Goal: Obtain resource: Obtain resource

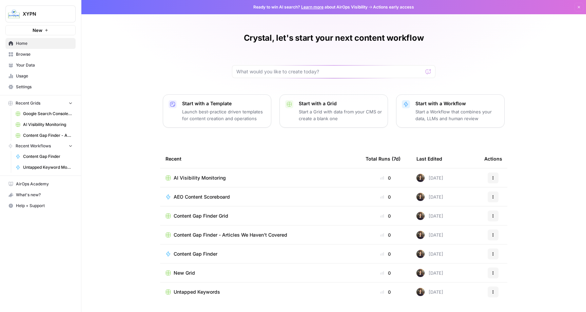
click at [34, 83] on link "Settings" at bounding box center [40, 86] width 70 height 11
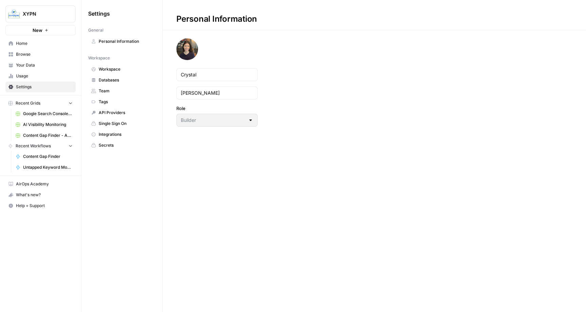
click at [117, 40] on span "Personal Information" at bounding box center [126, 41] width 54 height 6
click at [33, 74] on span "Usage" at bounding box center [44, 76] width 57 height 6
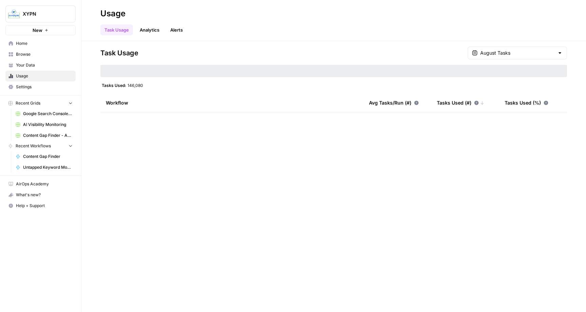
click at [32, 63] on span "Your Data" at bounding box center [44, 65] width 57 height 6
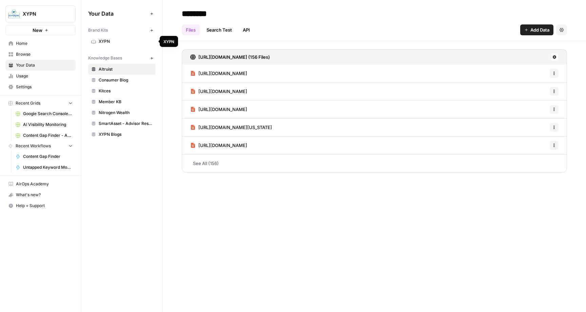
click at [117, 40] on span "XYPN" at bounding box center [126, 41] width 54 height 6
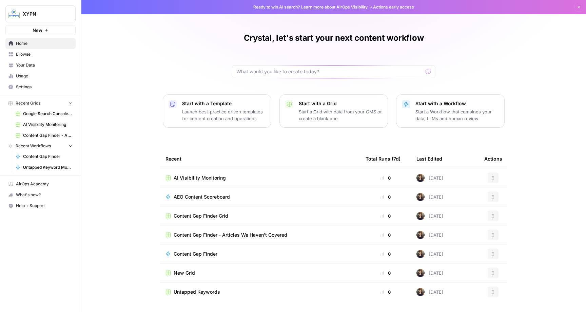
click at [200, 176] on span "AI Visibility Monitoring" at bounding box center [200, 177] width 52 height 7
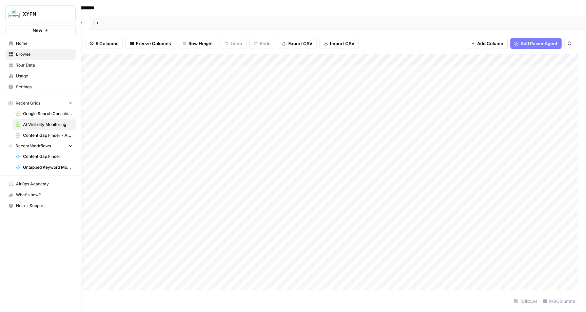
click at [8, 44] on icon at bounding box center [10, 43] width 5 height 5
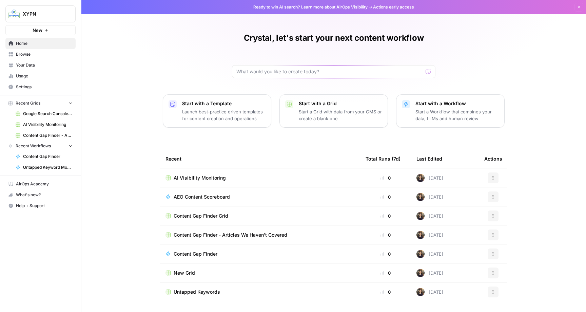
click at [192, 214] on span "Content Gap Finder Grid" at bounding box center [201, 215] width 55 height 7
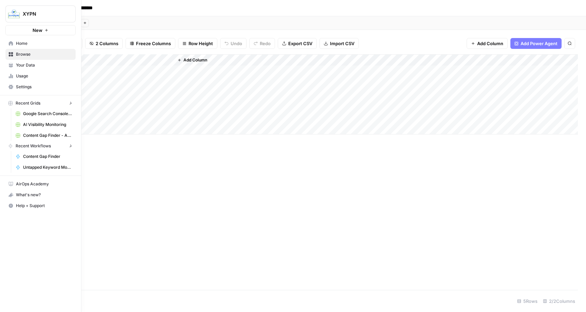
click at [8, 54] on icon at bounding box center [10, 54] width 5 height 5
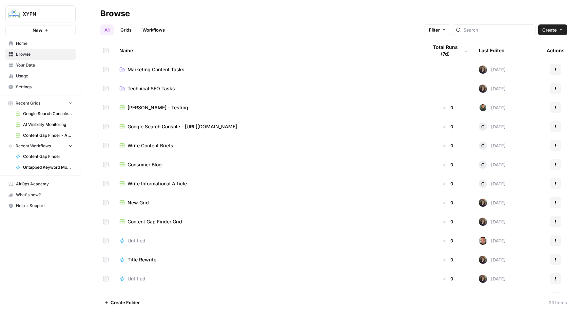
click at [148, 67] on span "Marketing Content Tasks" at bounding box center [156, 69] width 57 height 7
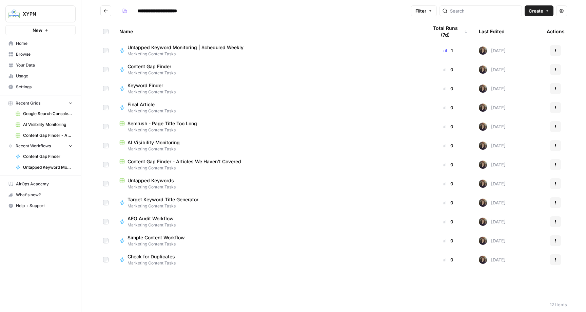
click at [148, 67] on span "Content Gap Finder" at bounding box center [150, 66] width 44 height 7
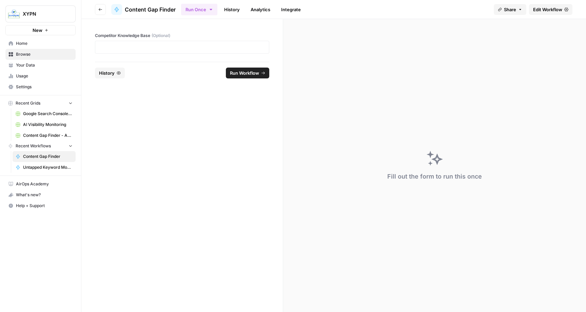
click at [96, 7] on button "Go back" at bounding box center [100, 9] width 11 height 11
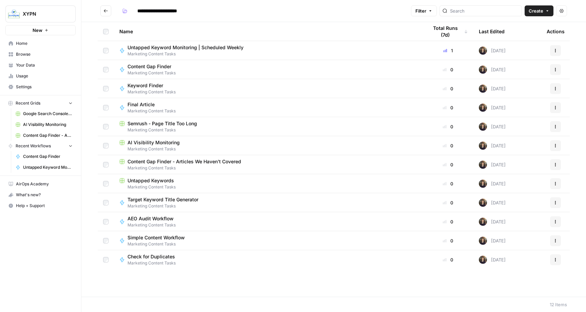
click at [172, 160] on span "Content Gap Finder - Articles We Haven't Covered" at bounding box center [185, 161] width 114 height 7
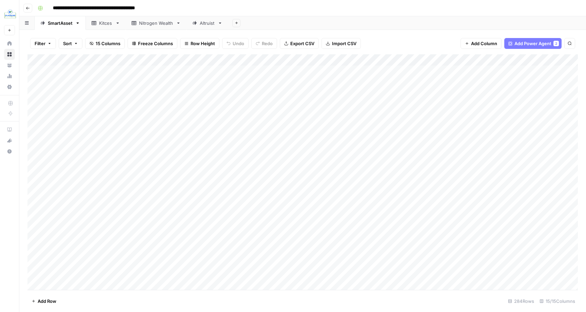
click at [95, 105] on div "Add Column" at bounding box center [302, 171] width 551 height 235
click at [94, 118] on div "Add Column" at bounding box center [302, 171] width 551 height 235
click at [94, 118] on textarea "**********" at bounding box center [129, 118] width 157 height 10
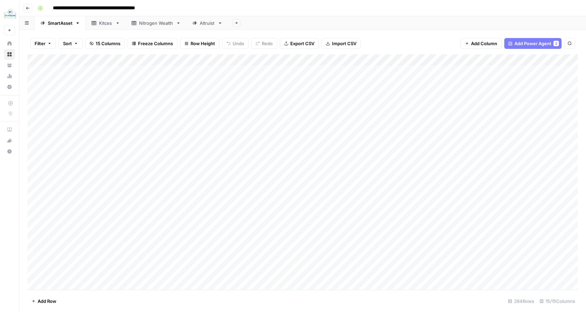
click at [94, 129] on div "Add Column" at bounding box center [302, 171] width 551 height 235
click at [94, 151] on div "Add Column" at bounding box center [302, 171] width 551 height 235
click at [94, 151] on textarea "**********" at bounding box center [129, 153] width 157 height 10
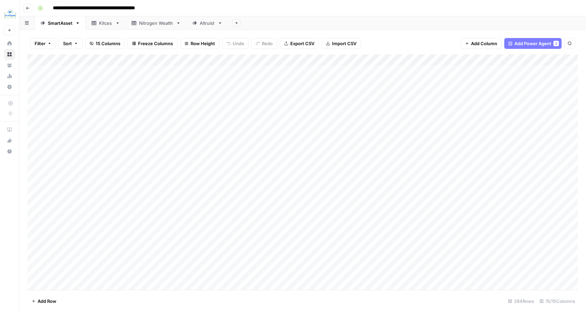
click at [92, 162] on div "Add Column" at bounding box center [302, 171] width 551 height 235
click at [92, 162] on textarea "**********" at bounding box center [129, 164] width 157 height 10
click at [268, 92] on div "Add Column" at bounding box center [302, 171] width 551 height 235
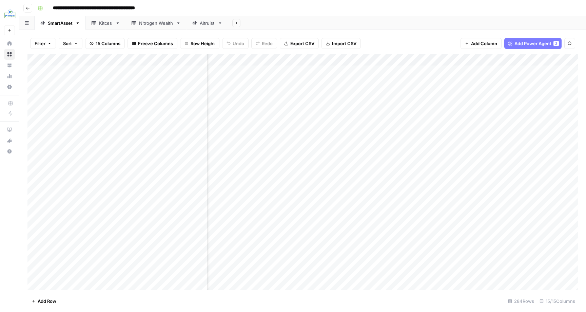
scroll to position [0, 0]
click at [430, 164] on div "Add Column" at bounding box center [302, 171] width 551 height 235
click at [478, 162] on div "Add Column" at bounding box center [302, 171] width 551 height 235
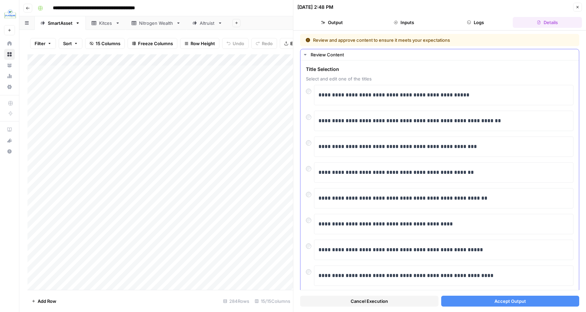
scroll to position [68, 0]
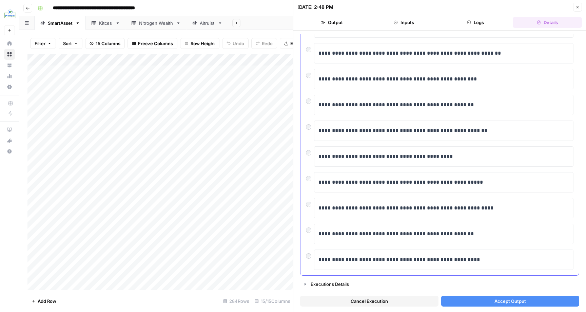
click at [310, 207] on div at bounding box center [310, 203] width 8 height 10
click at [308, 252] on div at bounding box center [310, 254] width 8 height 10
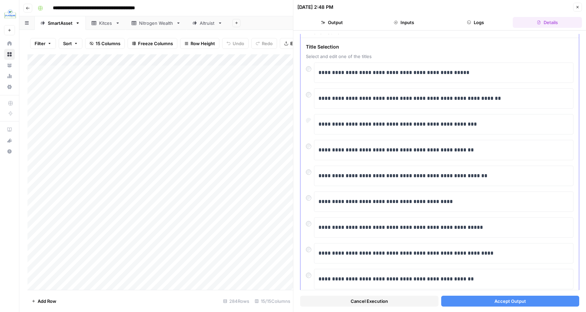
scroll to position [0, 0]
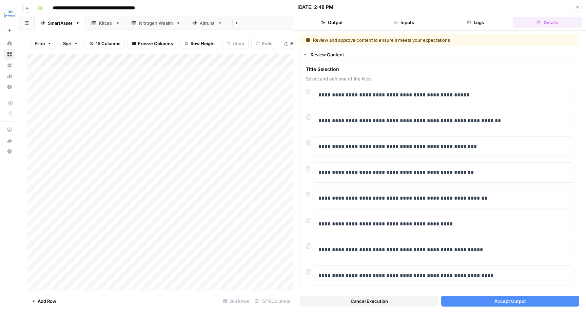
click at [507, 299] on span "Accept Output" at bounding box center [511, 301] width 32 height 7
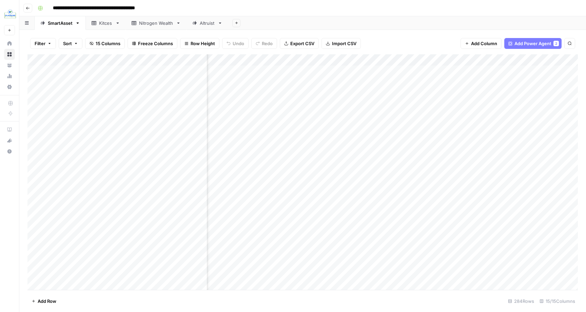
scroll to position [0, 258]
click at [250, 163] on div "Add Column" at bounding box center [302, 171] width 551 height 235
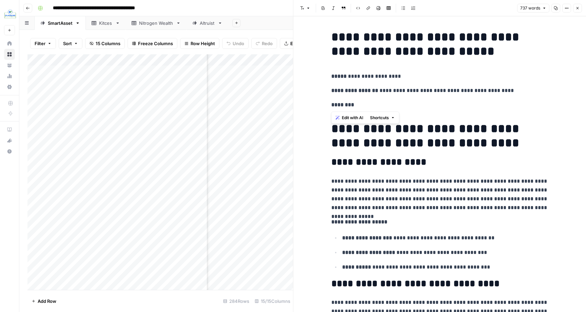
drag, startPoint x: 335, startPoint y: 37, endPoint x: 342, endPoint y: 100, distance: 63.8
click at [333, 129] on h1 "**********" at bounding box center [440, 135] width 217 height 29
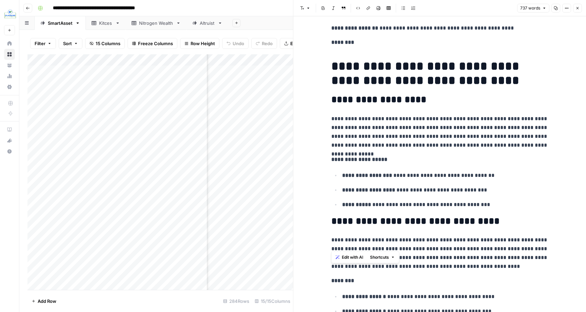
scroll to position [93, 0]
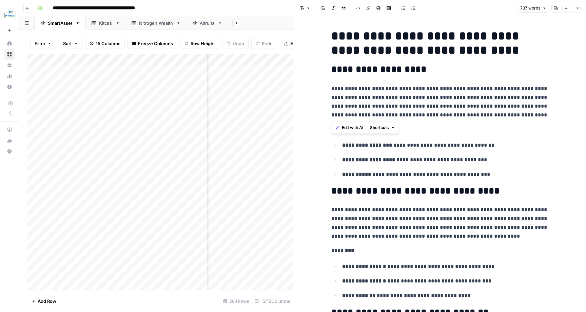
drag, startPoint x: 332, startPoint y: 127, endPoint x: 359, endPoint y: 116, distance: 28.5
click at [350, 107] on p "**********" at bounding box center [440, 101] width 217 height 35
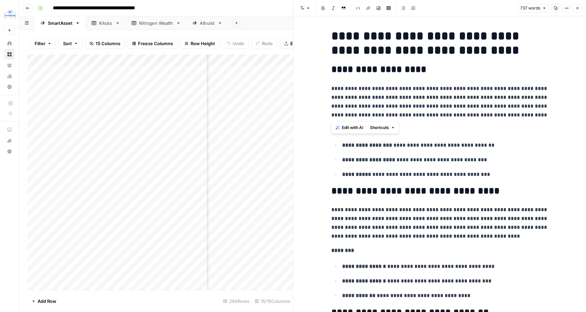
click at [341, 106] on p "**********" at bounding box center [440, 101] width 217 height 35
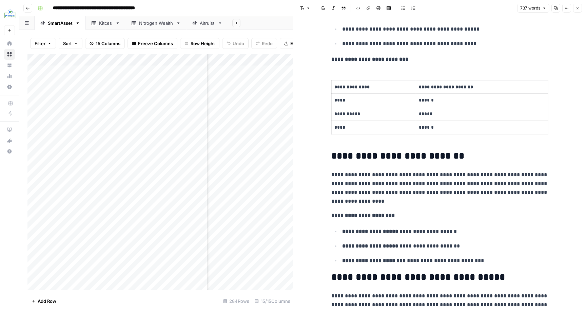
scroll to position [429, 0]
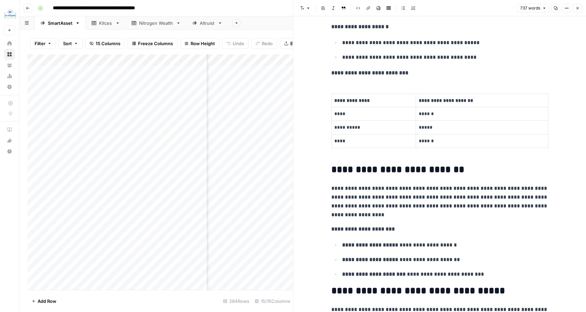
click at [578, 6] on icon "button" at bounding box center [578, 8] width 4 height 4
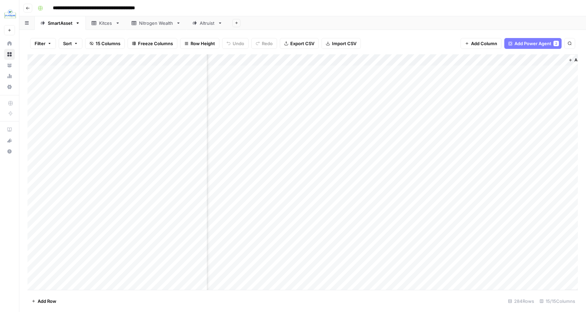
scroll to position [0, 586]
click at [401, 163] on div "Add Column" at bounding box center [302, 171] width 551 height 235
click at [257, 164] on div "Add Column" at bounding box center [302, 171] width 551 height 235
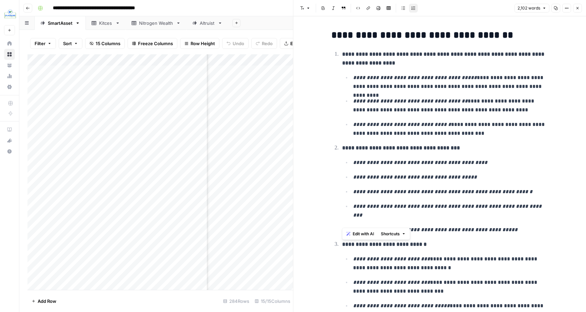
drag, startPoint x: 342, startPoint y: 52, endPoint x: 517, endPoint y: 218, distance: 241.0
click at [517, 218] on ol "**********" at bounding box center [440, 300] width 217 height 500
click at [517, 225] on p "**********" at bounding box center [450, 229] width 195 height 9
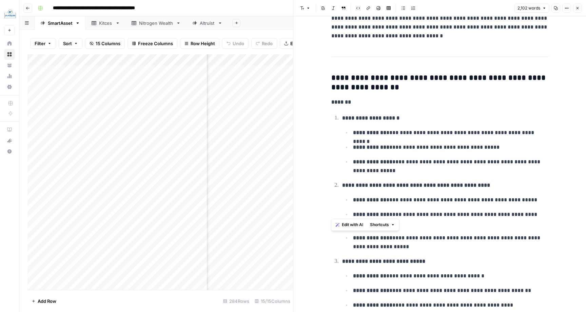
scroll to position [634, 0]
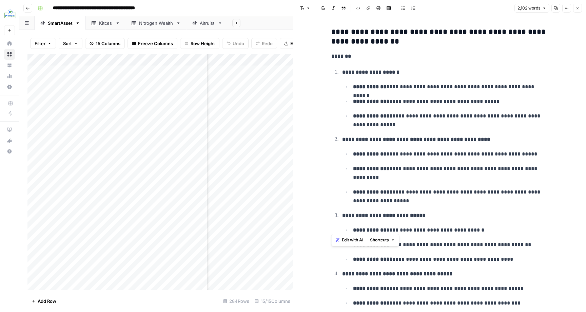
drag, startPoint x: 332, startPoint y: 35, endPoint x: 403, endPoint y: 231, distance: 208.2
click at [419, 164] on p "**********" at bounding box center [450, 173] width 195 height 18
click at [579, 7] on icon "button" at bounding box center [578, 8] width 2 height 2
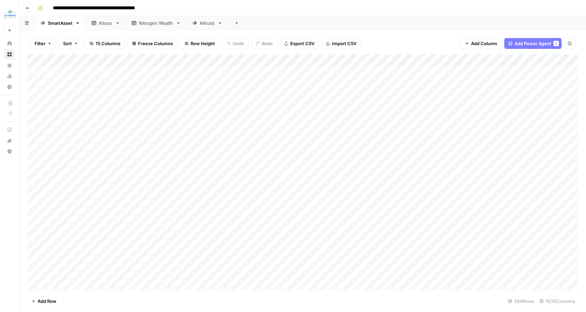
click at [272, 175] on div "Add Column" at bounding box center [302, 171] width 551 height 235
click at [330, 174] on div "Add Column" at bounding box center [302, 171] width 551 height 235
click at [477, 175] on div "Add Column" at bounding box center [302, 171] width 551 height 235
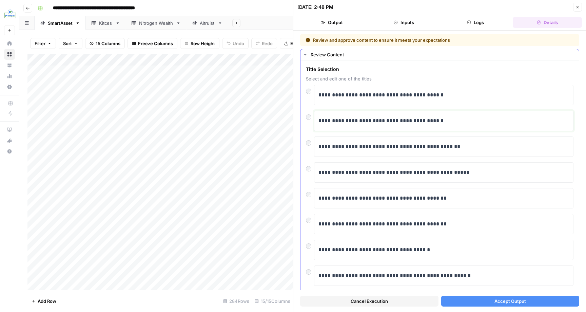
click at [405, 122] on p "**********" at bounding box center [444, 120] width 251 height 9
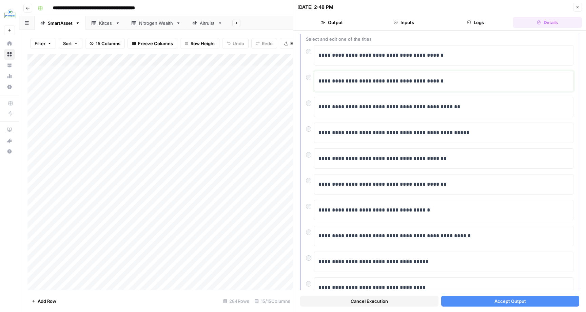
scroll to position [68, 0]
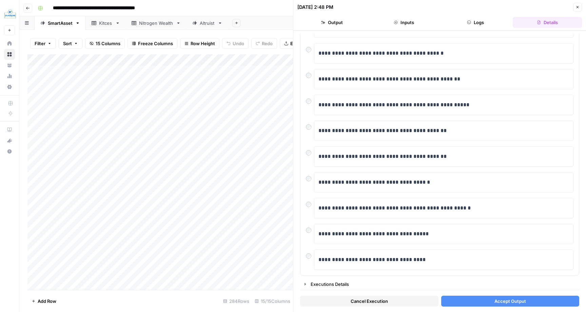
click at [490, 302] on button "Accept Output" at bounding box center [510, 301] width 138 height 11
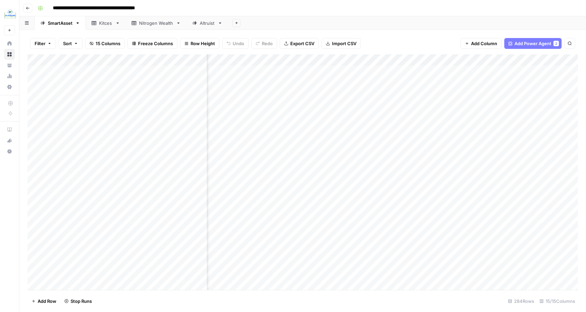
scroll to position [0, 135]
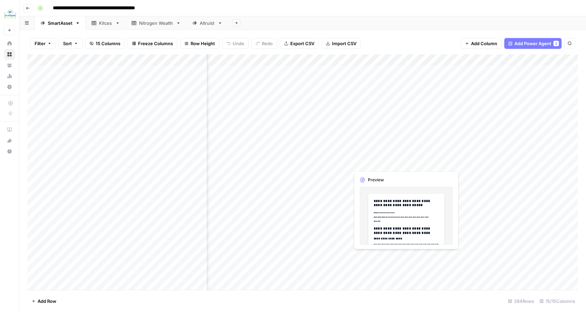
click at [364, 162] on div "Add Column" at bounding box center [302, 171] width 551 height 235
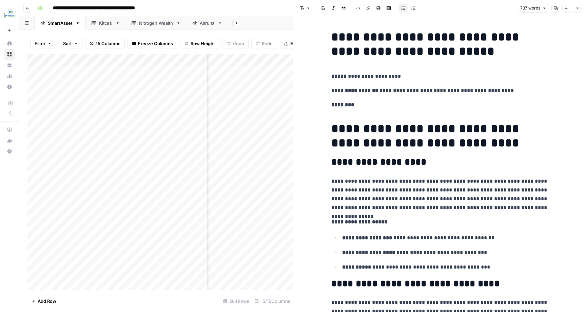
click at [358, 127] on h1 "**********" at bounding box center [440, 135] width 217 height 29
drag, startPoint x: 358, startPoint y: 127, endPoint x: 494, endPoint y: 136, distance: 136.4
click at [494, 136] on h1 "**********" at bounding box center [440, 135] width 217 height 29
copy h1 "**********"
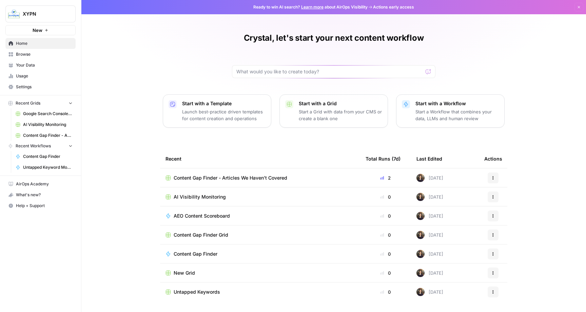
click at [206, 176] on span "Content Gap Finder - Articles We Haven't Covered" at bounding box center [231, 177] width 114 height 7
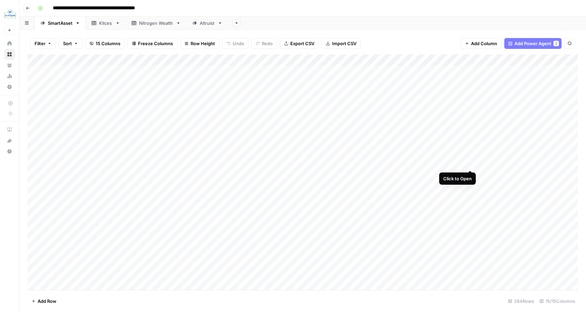
click at [472, 163] on div "Add Column" at bounding box center [302, 171] width 551 height 235
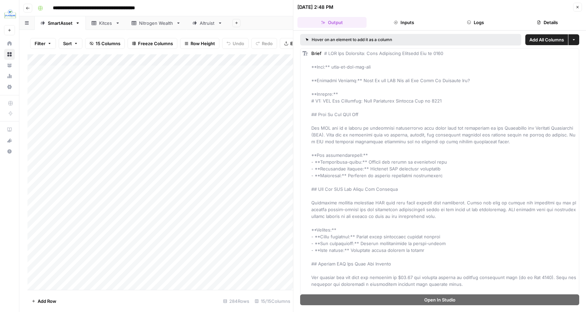
drag, startPoint x: 336, startPoint y: 53, endPoint x: 414, endPoint y: 52, distance: 78.7
drag, startPoint x: 446, startPoint y: 52, endPoint x: 330, endPoint y: 52, distance: 115.7
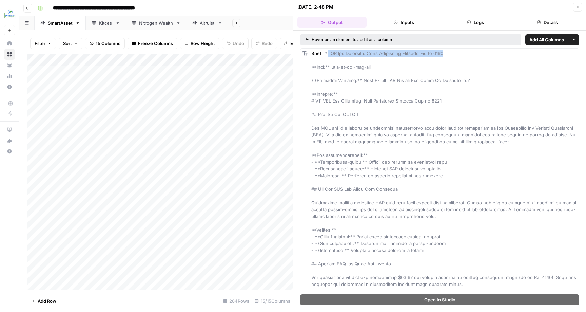
copy span "SEC Fee Breakdown: What Investment Advisors Pay in 2025"
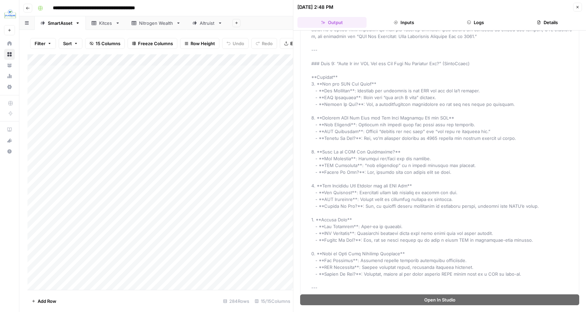
scroll to position [1239, 0]
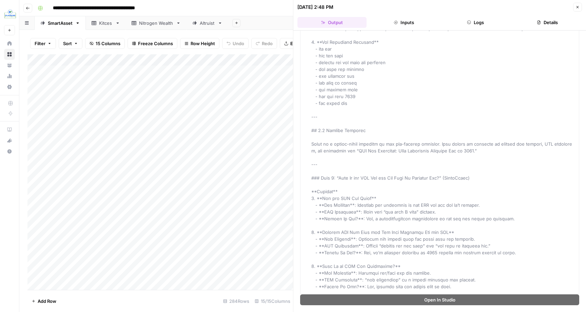
click at [577, 3] on button "Close" at bounding box center [577, 7] width 9 height 9
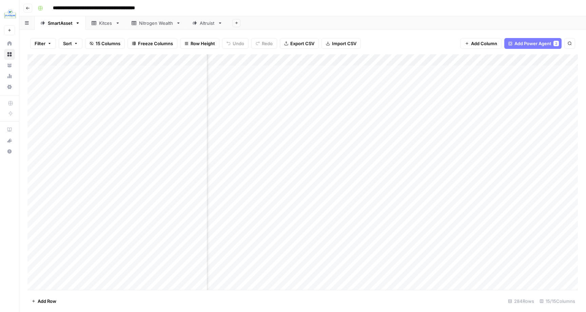
scroll to position [0, 229]
click at [286, 163] on div "Add Column" at bounding box center [302, 171] width 551 height 235
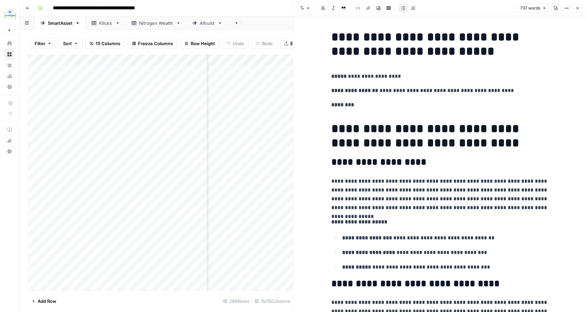
click at [347, 34] on h1 "**********" at bounding box center [440, 44] width 217 height 29
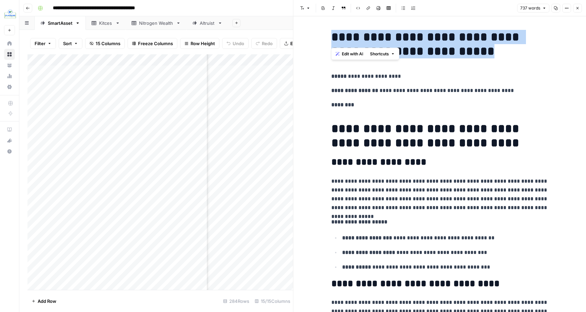
click at [347, 34] on h1 "**********" at bounding box center [440, 44] width 217 height 29
copy h1 "**********"
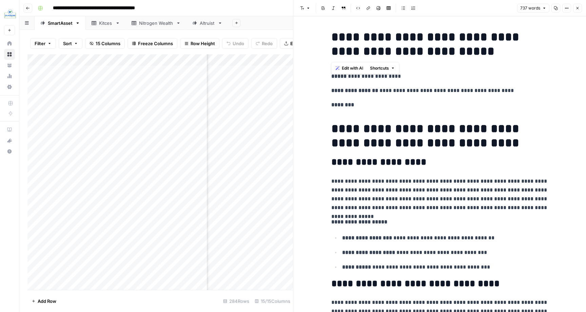
click at [365, 128] on h1 "**********" at bounding box center [440, 135] width 217 height 29
click at [382, 88] on p "**********" at bounding box center [440, 90] width 217 height 9
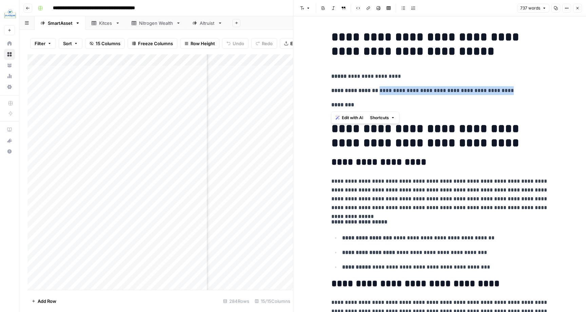
drag, startPoint x: 382, startPoint y: 88, endPoint x: 545, endPoint y: 89, distance: 162.5
click at [546, 89] on p "**********" at bounding box center [440, 90] width 217 height 9
copy p "**********"
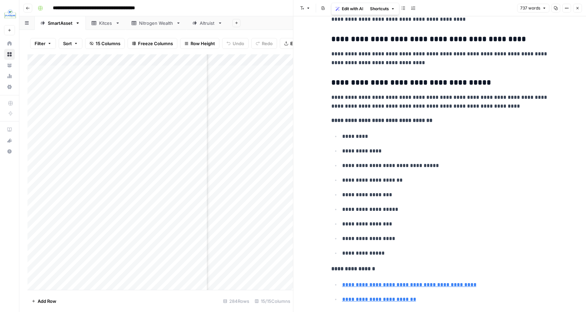
scroll to position [1104, 0]
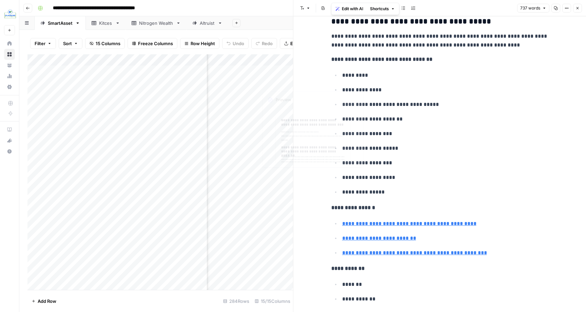
click at [272, 109] on div "Add Column" at bounding box center [160, 171] width 266 height 235
click at [576, 9] on icon "button" at bounding box center [578, 8] width 4 height 4
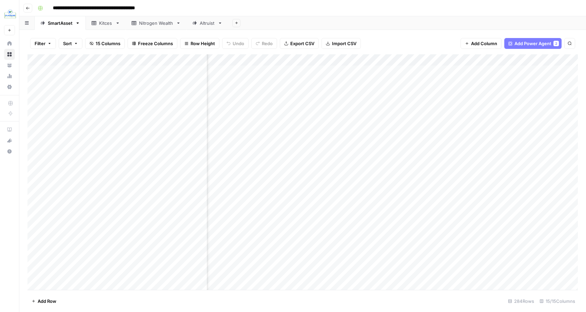
scroll to position [0, 586]
click at [434, 173] on div "Add Column" at bounding box center [302, 171] width 551 height 235
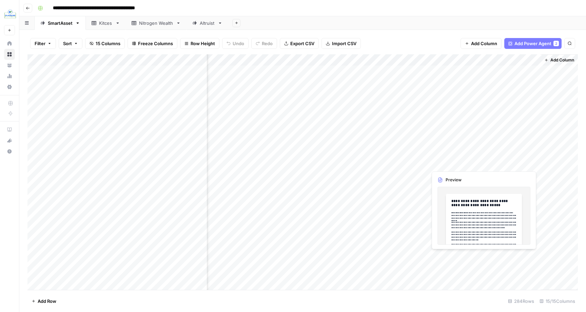
click at [508, 163] on div "Add Column" at bounding box center [302, 171] width 551 height 235
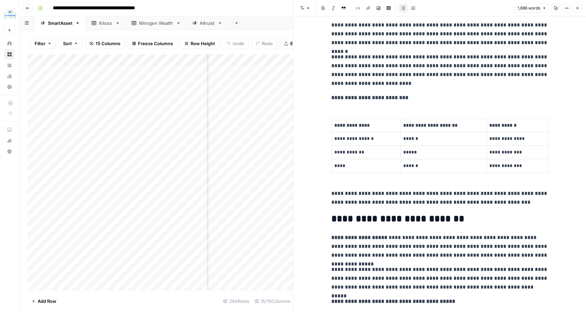
scroll to position [731, 0]
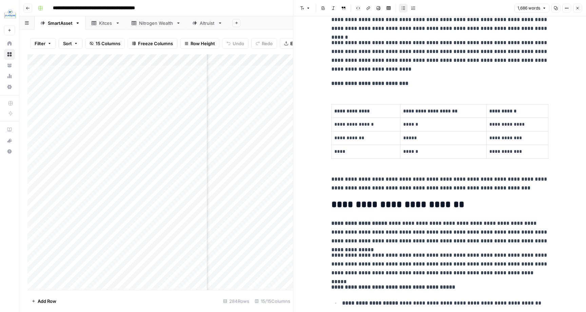
click at [289, 183] on div "Add Column" at bounding box center [160, 171] width 266 height 235
click at [578, 9] on icon "button" at bounding box center [578, 8] width 4 height 4
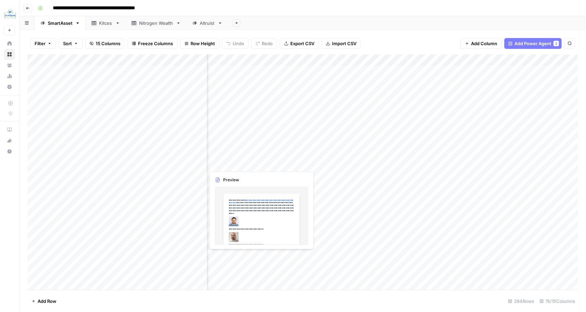
scroll to position [0, 0]
click at [134, 149] on div "Add Column" at bounding box center [302, 171] width 551 height 235
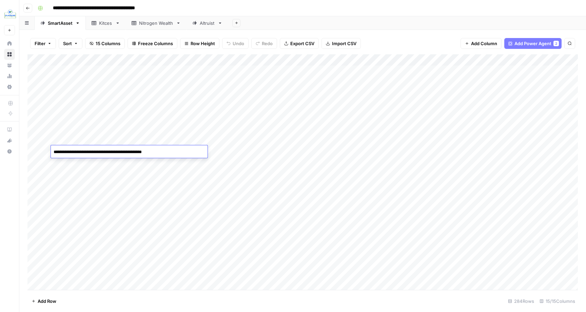
click at [134, 149] on textarea "**********" at bounding box center [129, 152] width 157 height 10
click at [396, 150] on div "Add Column" at bounding box center [302, 171] width 551 height 235
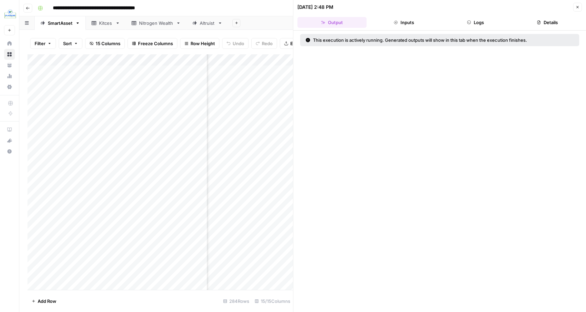
click at [430, 27] on button "Inputs" at bounding box center [404, 22] width 69 height 11
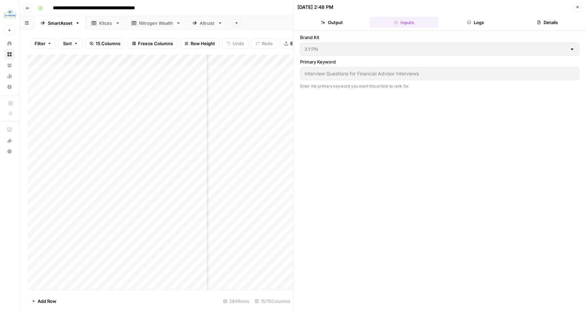
click at [475, 25] on button "Logs" at bounding box center [475, 22] width 69 height 11
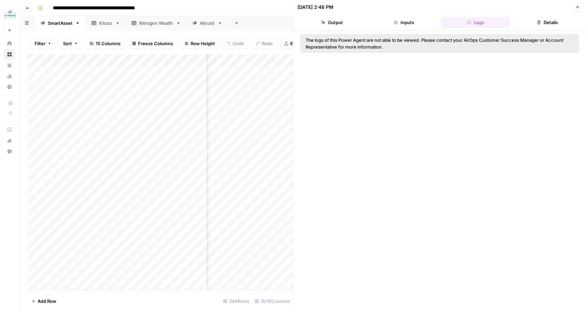
click at [354, 21] on button "Output" at bounding box center [332, 22] width 69 height 11
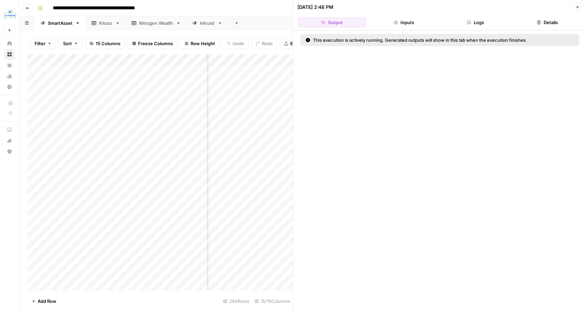
click at [406, 23] on button "Inputs" at bounding box center [404, 22] width 69 height 11
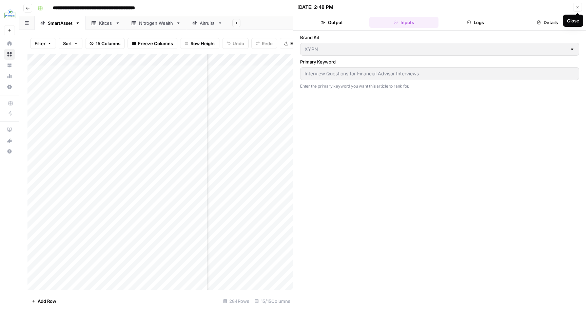
click at [577, 5] on icon "button" at bounding box center [578, 7] width 4 height 4
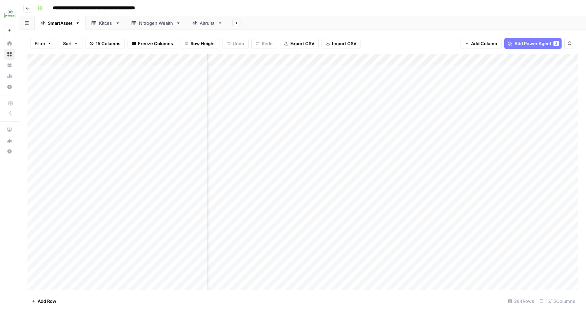
scroll to position [0, 167]
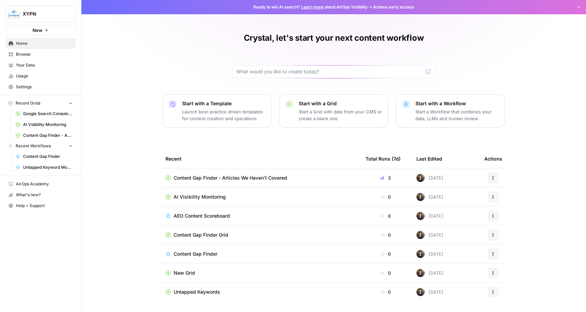
click at [172, 176] on div "Content Gap Finder - Articles We Haven't Covered" at bounding box center [260, 177] width 189 height 7
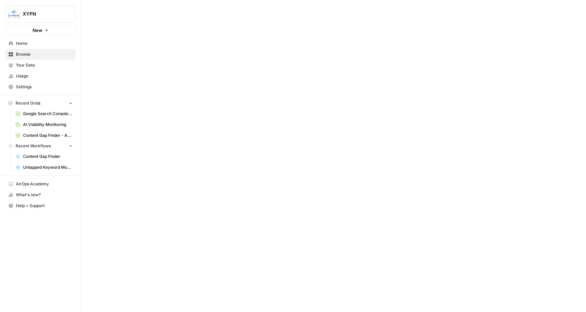
click at [172, 176] on div at bounding box center [333, 156] width 505 height 312
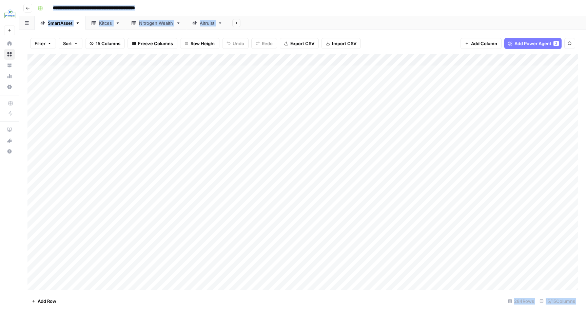
click at [101, 150] on div "Add Column" at bounding box center [302, 171] width 551 height 235
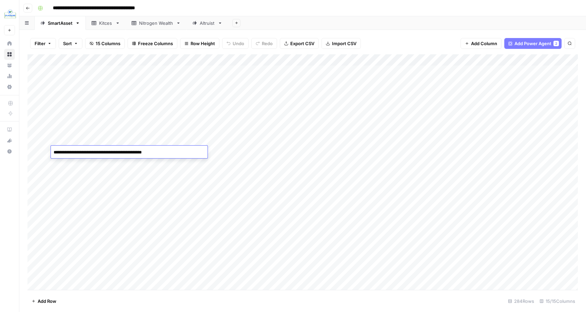
click at [101, 150] on textarea "**********" at bounding box center [129, 153] width 157 height 10
click at [362, 149] on div "Add Column" at bounding box center [302, 171] width 551 height 235
click at [480, 151] on div "Add Column" at bounding box center [302, 171] width 551 height 235
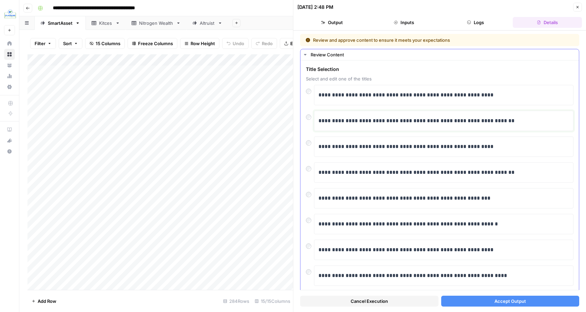
click at [425, 124] on p "**********" at bounding box center [444, 120] width 251 height 9
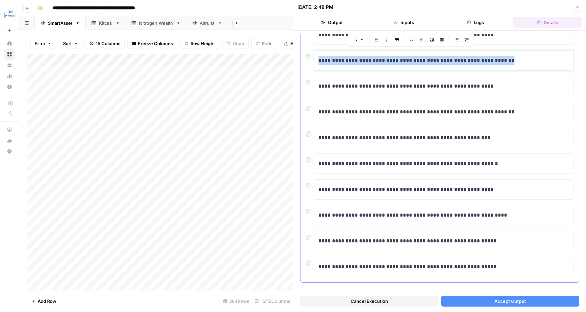
scroll to position [68, 0]
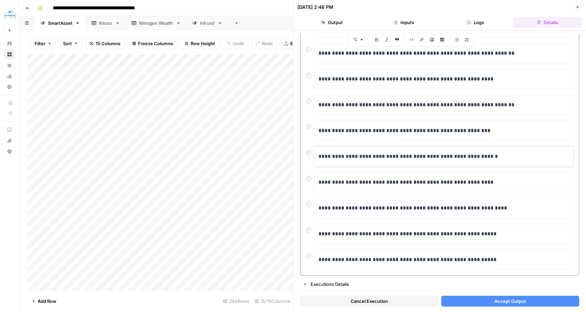
click at [408, 157] on p "**********" at bounding box center [444, 156] width 251 height 9
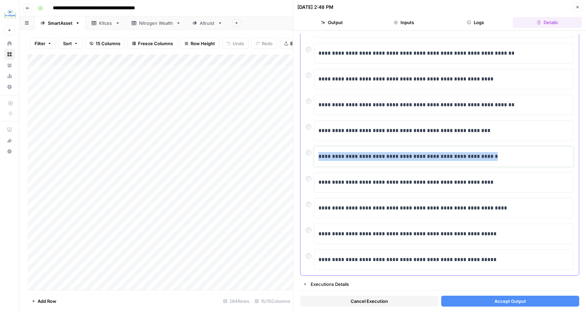
click at [408, 157] on p "**********" at bounding box center [444, 156] width 251 height 9
copy p "**********"
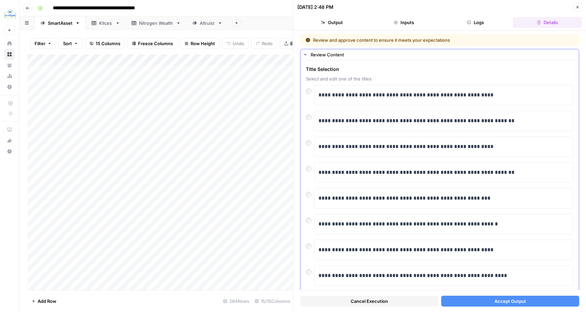
click at [347, 129] on div "**********" at bounding box center [444, 121] width 260 height 20
click at [354, 169] on p "**********" at bounding box center [444, 172] width 251 height 9
copy p "**********"
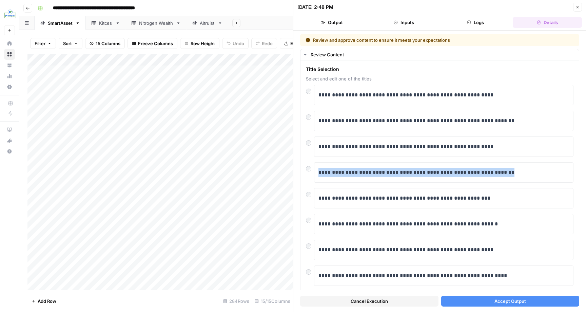
click at [501, 299] on span "Accept Output" at bounding box center [511, 301] width 32 height 7
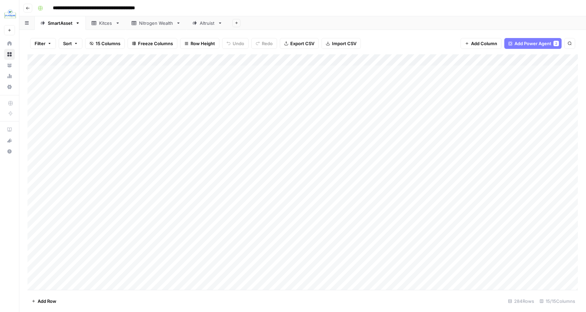
click at [113, 149] on div "Add Column" at bounding box center [302, 171] width 551 height 235
click at [113, 149] on textarea "**********" at bounding box center [129, 153] width 157 height 10
click at [334, 153] on div "Add Column" at bounding box center [302, 171] width 551 height 235
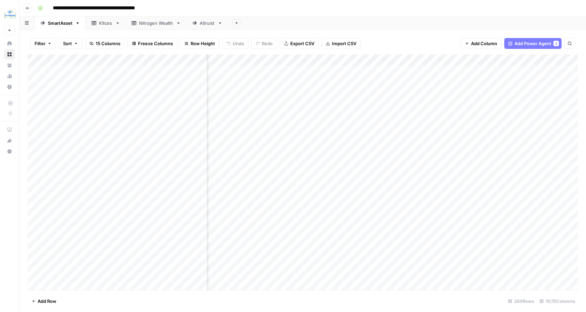
click at [337, 151] on div "Add Column" at bounding box center [302, 171] width 551 height 235
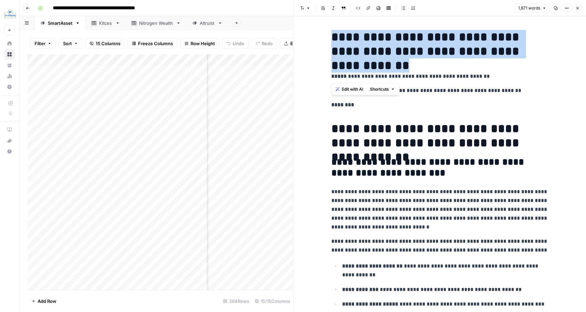
drag, startPoint x: 332, startPoint y: 35, endPoint x: 337, endPoint y: 60, distance: 25.6
copy h1 "**********"
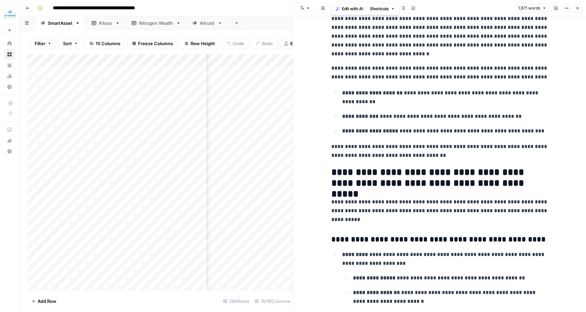
scroll to position [231, 0]
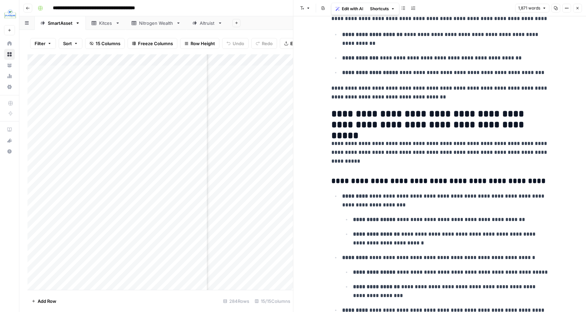
click at [574, 5] on button "Close" at bounding box center [577, 8] width 9 height 9
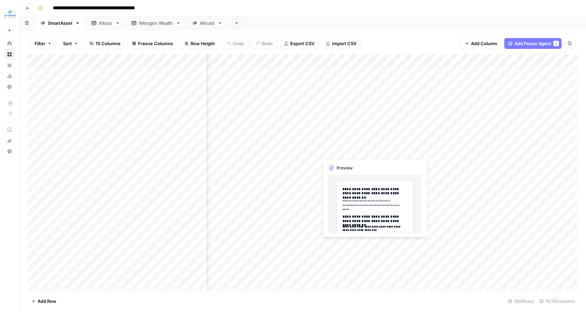
click at [342, 150] on div "Add Column" at bounding box center [302, 171] width 551 height 235
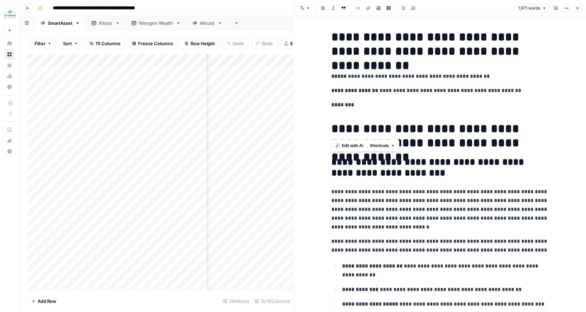
drag, startPoint x: 334, startPoint y: 46, endPoint x: 337, endPoint y: 128, distance: 81.5
click at [337, 128] on h1 "**********" at bounding box center [440, 135] width 217 height 29
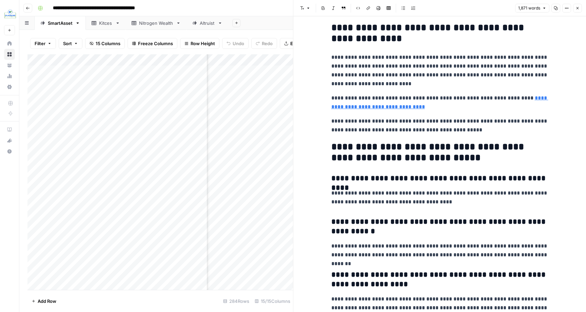
scroll to position [2631, 0]
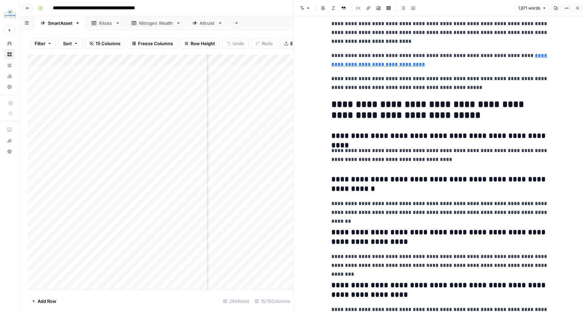
click at [579, 5] on button "Close" at bounding box center [577, 8] width 9 height 9
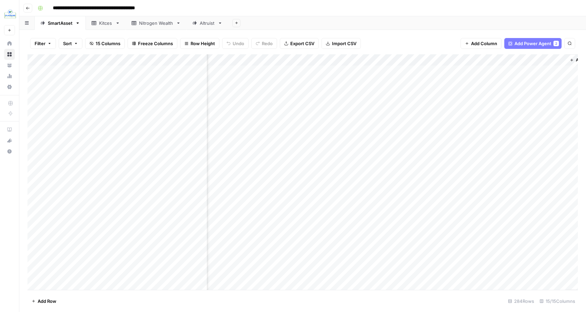
scroll to position [0, 586]
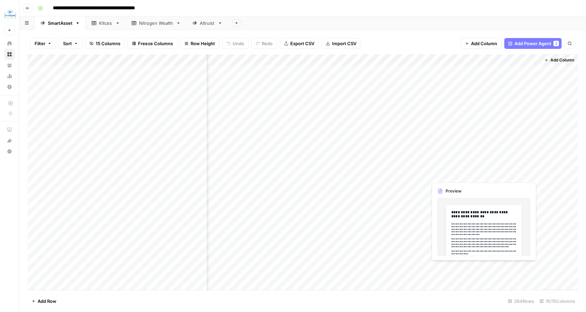
click at [499, 173] on div "Add Column" at bounding box center [302, 171] width 551 height 235
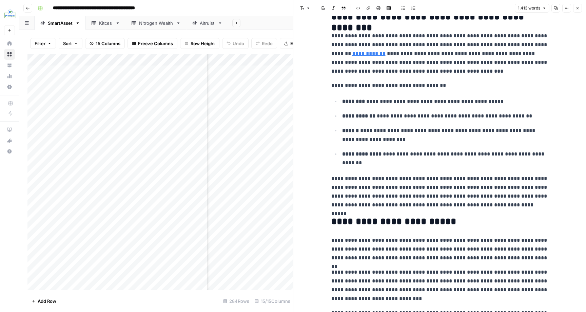
scroll to position [332, 0]
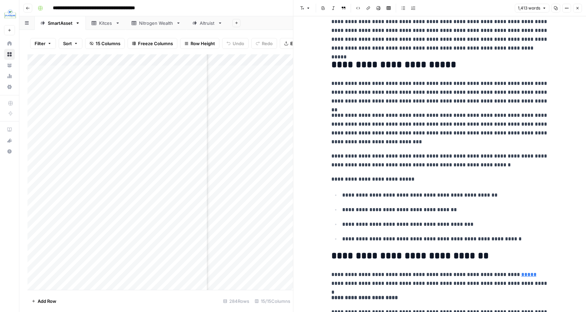
click at [579, 10] on icon "button" at bounding box center [578, 8] width 4 height 4
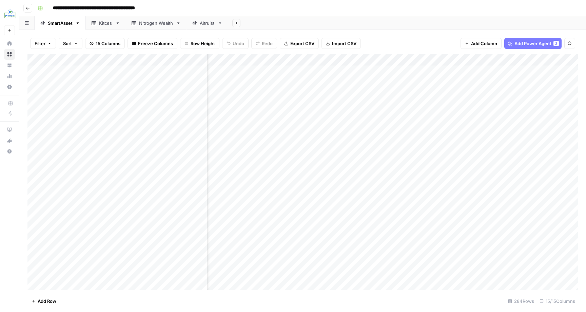
scroll to position [0, 245]
click at [270, 178] on div "Add Column" at bounding box center [302, 171] width 551 height 235
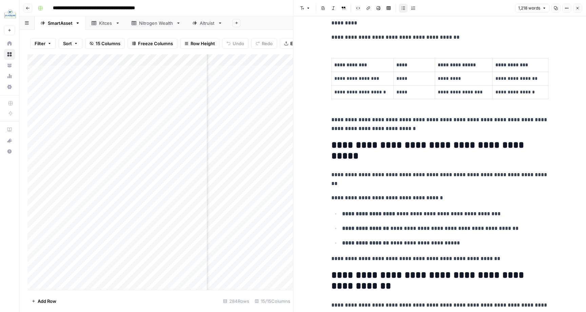
scroll to position [806, 0]
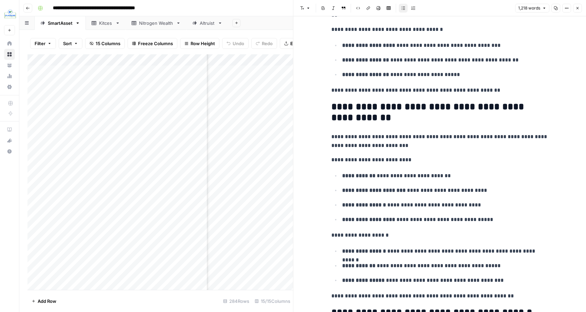
click at [578, 4] on button "Close" at bounding box center [577, 8] width 9 height 9
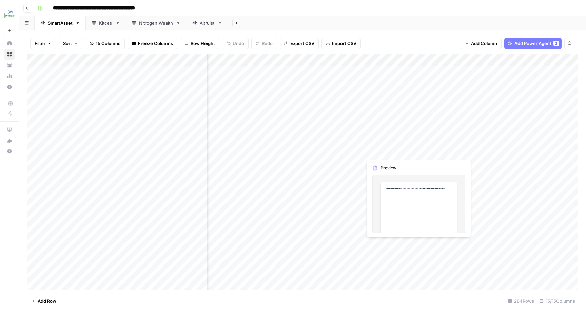
scroll to position [0, 586]
click at [431, 150] on div "Add Column" at bounding box center [302, 171] width 551 height 235
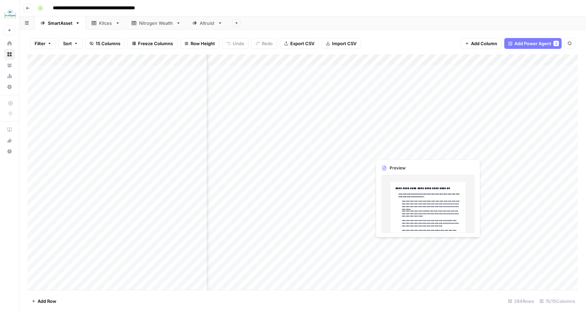
click at [399, 152] on div "Add Column" at bounding box center [302, 171] width 551 height 235
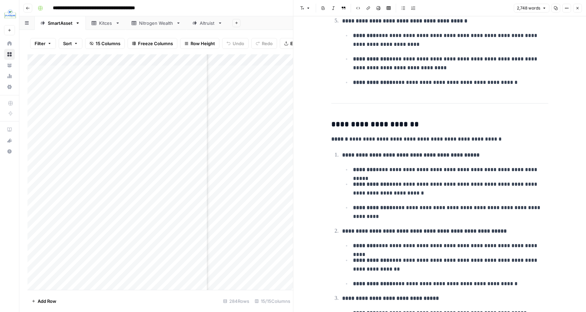
scroll to position [2005, 0]
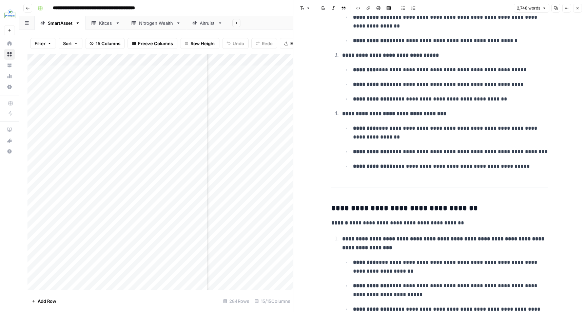
click at [577, 9] on icon "button" at bounding box center [578, 8] width 4 height 4
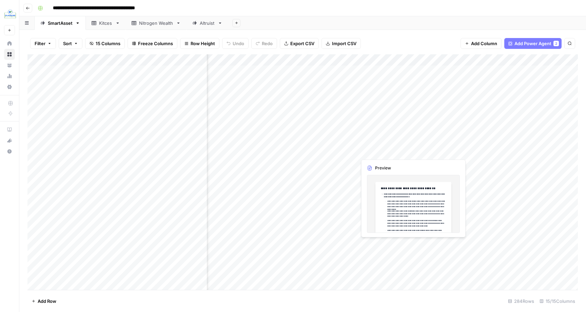
scroll to position [0, 586]
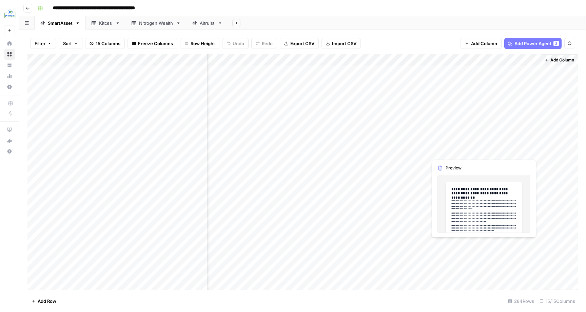
click at [508, 149] on div "Add Column" at bounding box center [302, 171] width 551 height 235
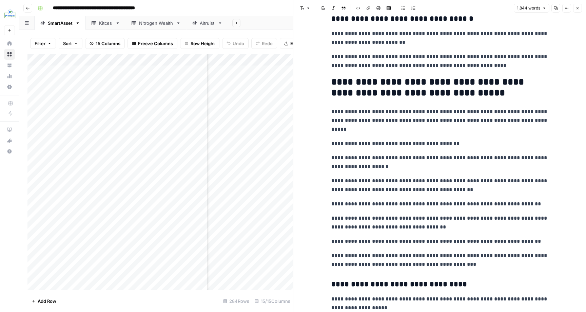
scroll to position [1453, 0]
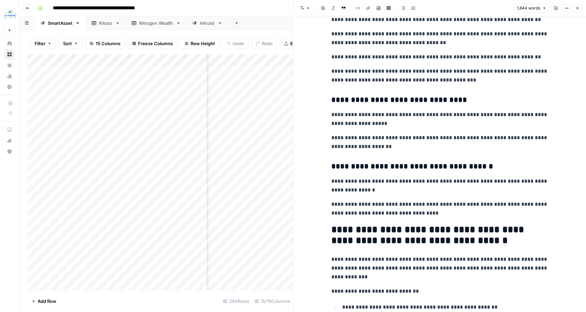
click at [557, 7] on icon "button" at bounding box center [556, 8] width 4 height 4
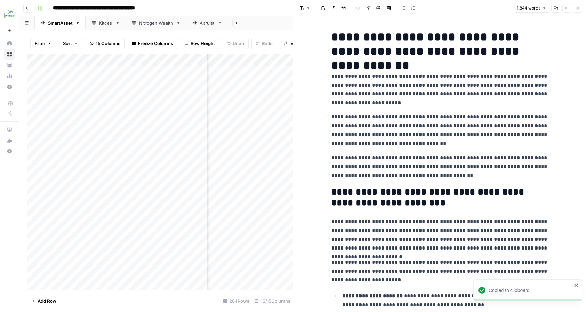
scroll to position [1453, 0]
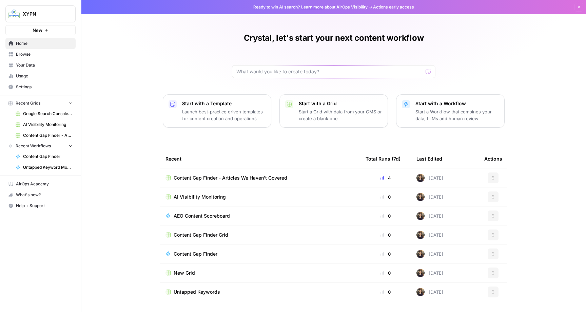
click at [194, 177] on span "Content Gap Finder - Articles We Haven't Covered" at bounding box center [231, 177] width 114 height 7
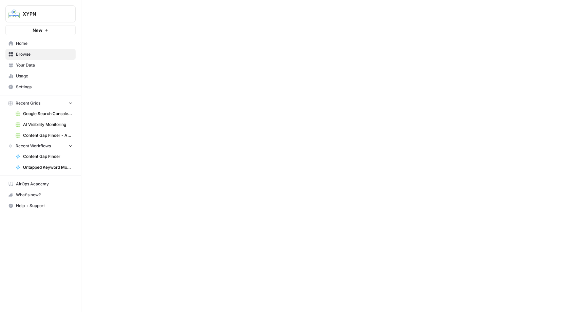
click at [194, 177] on div at bounding box center [333, 156] width 505 height 312
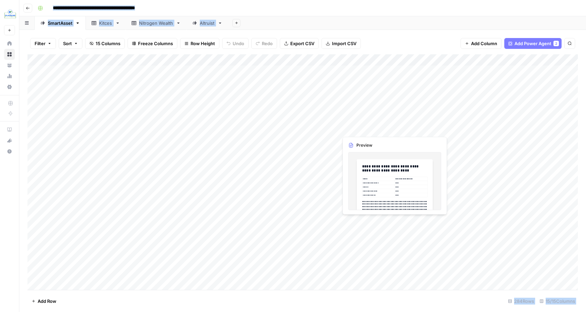
scroll to position [0, 39]
click at [105, 23] on div "Kitces" at bounding box center [106, 23] width 14 height 7
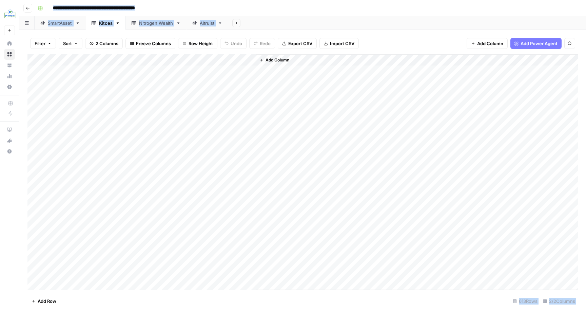
click at [99, 70] on div "Add Column" at bounding box center [302, 171] width 551 height 235
click at [70, 24] on div "SmartAsset" at bounding box center [60, 23] width 25 height 7
click at [98, 26] on div "Kitces" at bounding box center [102, 23] width 21 height 7
click at [58, 24] on div "SmartAsset" at bounding box center [60, 23] width 25 height 7
click at [116, 70] on div "Add Column" at bounding box center [302, 171] width 551 height 235
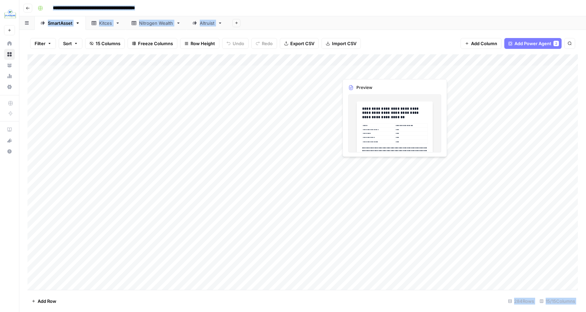
click at [356, 70] on div "Add Column" at bounding box center [302, 171] width 551 height 235
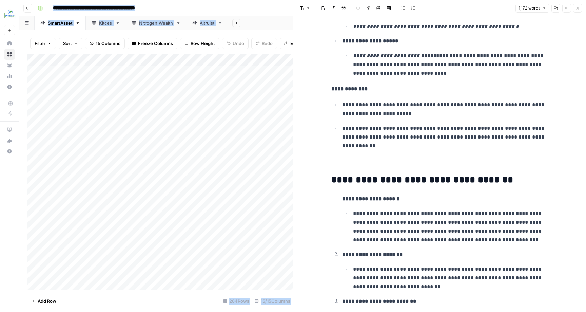
scroll to position [1229, 0]
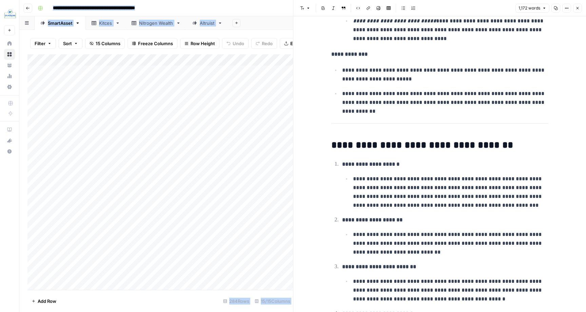
click at [258, 78] on div "Add Column" at bounding box center [160, 171] width 266 height 235
click at [578, 3] on header "Font style Bold Italic Block quote Code block Link Image Insert Table Bulleted …" at bounding box center [440, 8] width 293 height 16
click at [574, 8] on button "Close" at bounding box center [577, 8] width 9 height 9
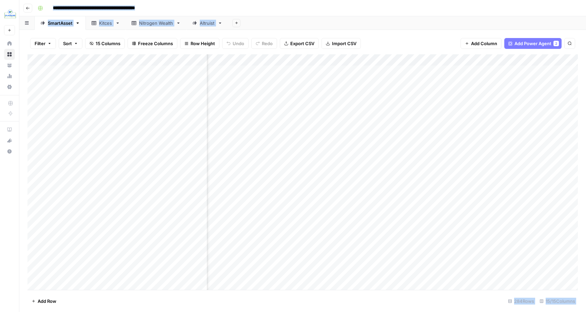
scroll to position [0, 261]
click at [133, 81] on div "Add Column" at bounding box center [302, 171] width 551 height 235
click at [434, 82] on div "Add Column" at bounding box center [302, 171] width 551 height 235
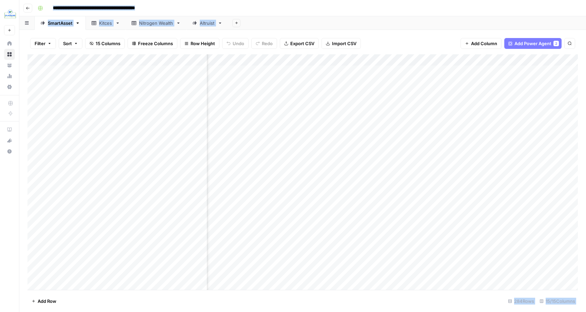
click at [116, 80] on div "Add Column" at bounding box center [302, 171] width 551 height 235
click at [340, 81] on div "Add Column" at bounding box center [302, 171] width 551 height 235
click at [349, 81] on div "Add Column" at bounding box center [302, 171] width 551 height 235
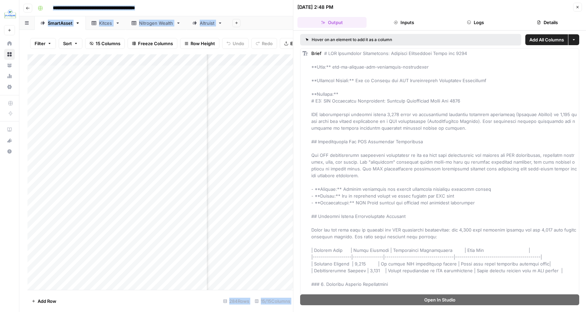
drag, startPoint x: 330, startPoint y: 52, endPoint x: 440, endPoint y: 52, distance: 110.6
copy span "CFP Experience Requirement: Complete Fulfillment Guide"
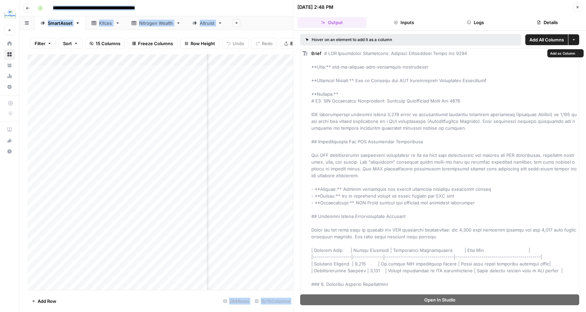
drag, startPoint x: 331, startPoint y: 52, endPoint x: 445, endPoint y: 52, distance: 113.7
copy span "CFP Experience Requirement: Complete Fulfillment Guide"
click at [130, 82] on div "Add Column" at bounding box center [160, 171] width 266 height 235
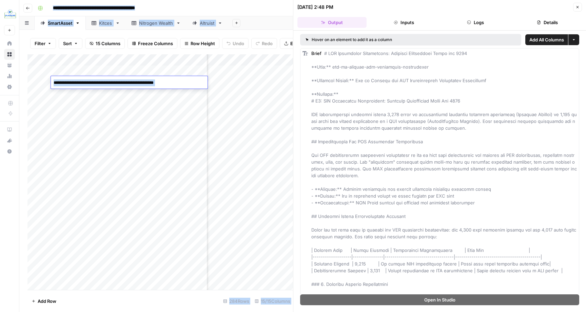
click at [130, 82] on textarea "**********" at bounding box center [129, 83] width 157 height 10
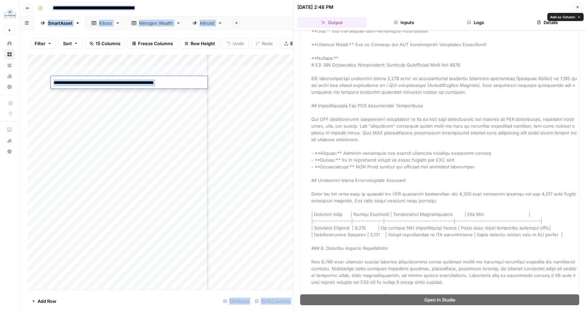
scroll to position [37, 0]
click at [576, 9] on button "Close" at bounding box center [577, 7] width 9 height 9
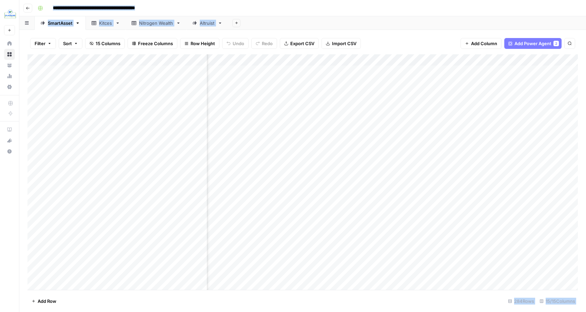
scroll to position [0, 586]
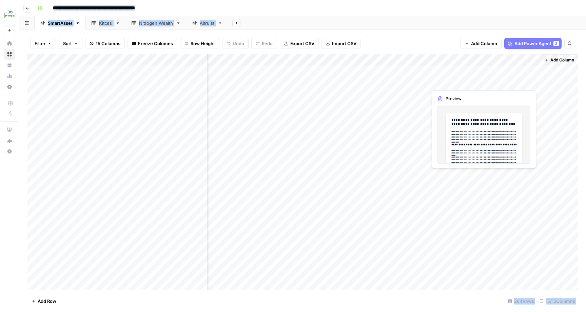
click at [498, 82] on div "Add Column" at bounding box center [302, 171] width 551 height 235
click at [497, 82] on div "Add Column" at bounding box center [302, 171] width 551 height 235
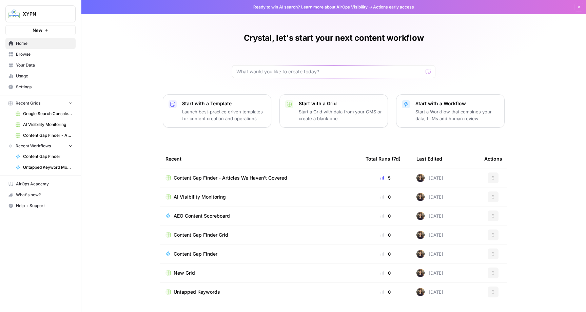
click at [31, 61] on link "Your Data" at bounding box center [40, 65] width 70 height 11
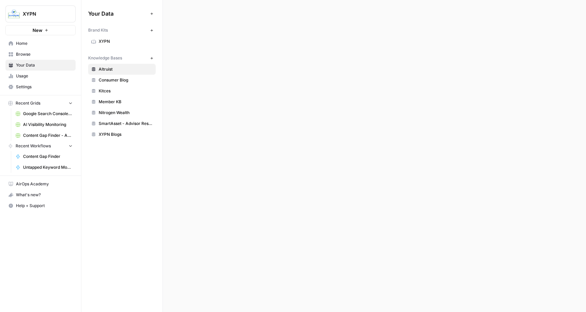
click at [29, 55] on span "Browse" at bounding box center [44, 54] width 57 height 6
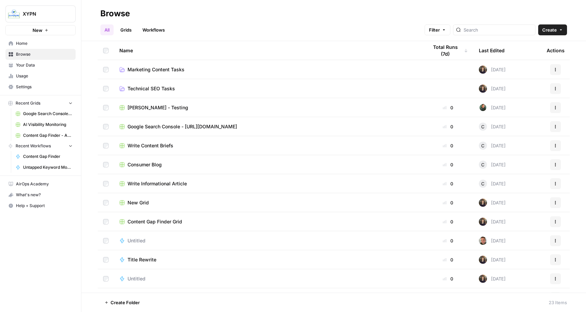
click at [124, 71] on icon at bounding box center [123, 70] width 4 height 3
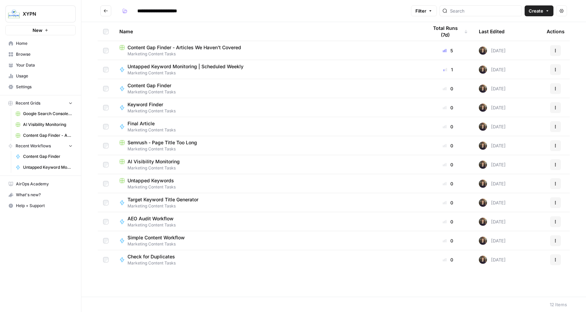
click at [143, 161] on span "AI Visibility Monitoring" at bounding box center [154, 161] width 52 height 7
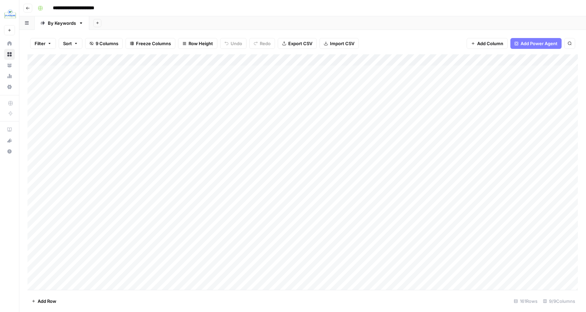
click at [28, 4] on button "Go back" at bounding box center [27, 8] width 9 height 9
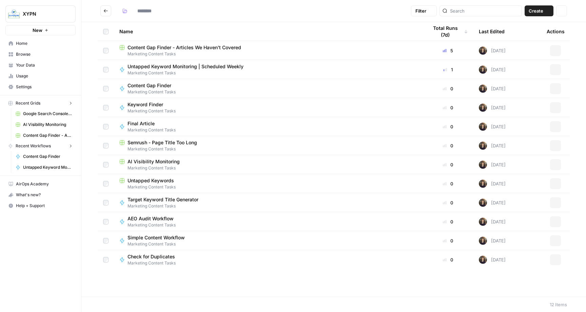
type input "**********"
click at [176, 67] on span "Untapped Keyword Monitoring | Scheduled Weekly" at bounding box center [186, 66] width 116 height 7
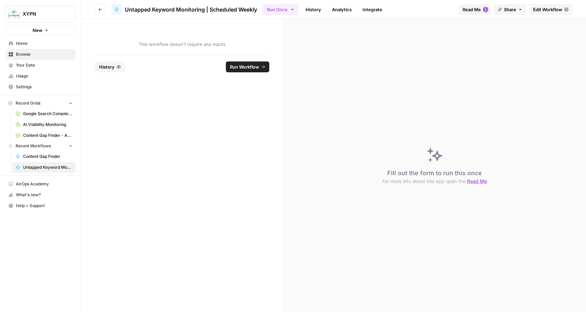
click at [101, 9] on icon "button" at bounding box center [100, 9] width 3 height 3
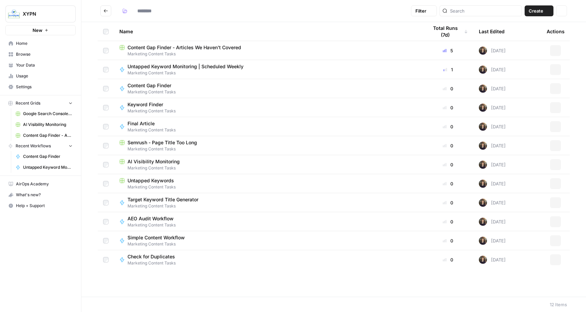
type input "**********"
click at [155, 182] on span "Untapped Keywords" at bounding box center [151, 180] width 46 height 7
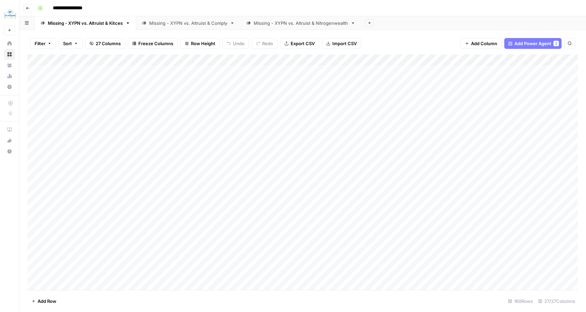
click at [173, 19] on link "Missing - XYPN vs. Altruist & Comply" at bounding box center [188, 23] width 105 height 14
click at [269, 20] on div "Missing - XYPN vs. Altruist & Nitrogenwealth" at bounding box center [301, 23] width 94 height 7
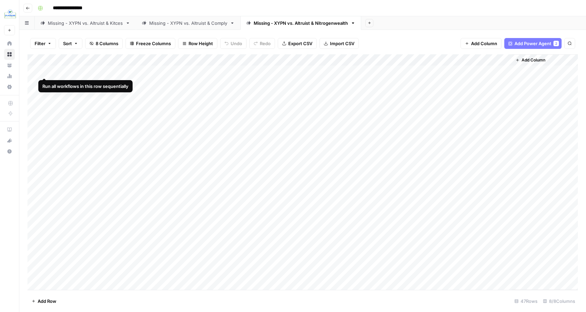
click at [34, 71] on div "Add Column" at bounding box center [302, 171] width 551 height 235
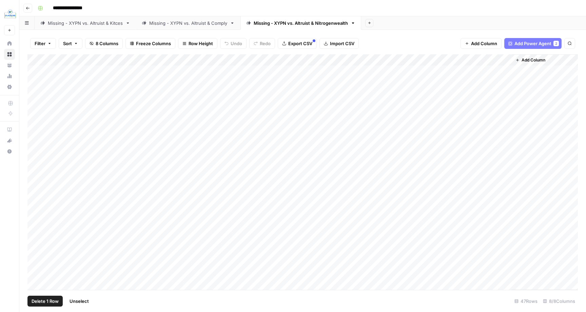
click at [51, 300] on span "Delete 1 Row" at bounding box center [45, 301] width 27 height 7
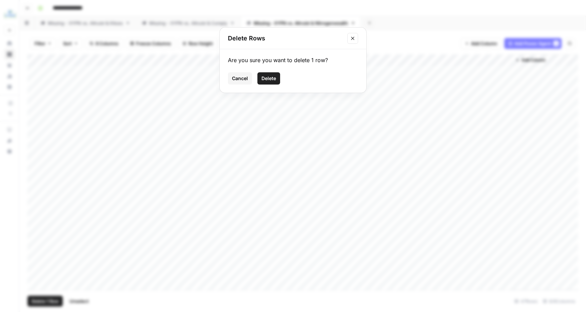
click at [271, 77] on span "Delete" at bounding box center [269, 78] width 15 height 7
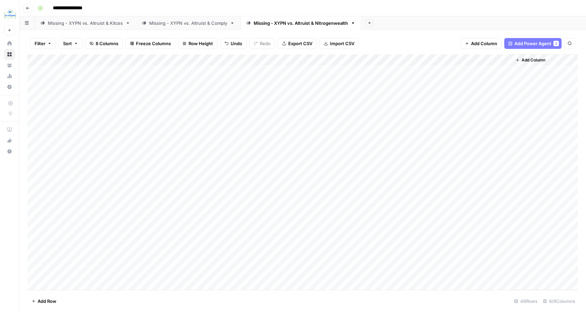
click at [163, 24] on div "Missing - XYPN vs. Altruist & Comply" at bounding box center [188, 23] width 78 height 7
click at [78, 24] on div "Missing - XYPN vs. Altruist & Kitces" at bounding box center [85, 23] width 75 height 7
click at [516, 70] on div "Add Column" at bounding box center [302, 171] width 551 height 235
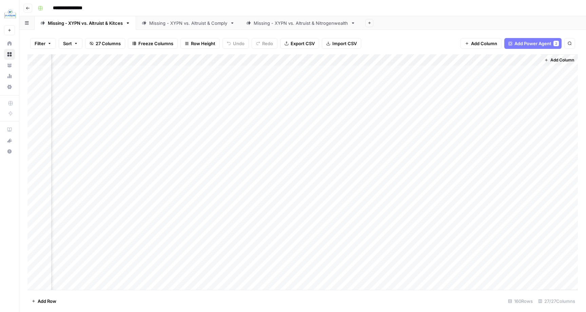
click at [512, 71] on div "Add Column" at bounding box center [302, 171] width 551 height 235
click at [512, 71] on body "**********" at bounding box center [293, 156] width 586 height 312
click at [507, 81] on div "Add Column" at bounding box center [302, 171] width 551 height 235
click at [533, 70] on div "Add Column" at bounding box center [302, 171] width 551 height 235
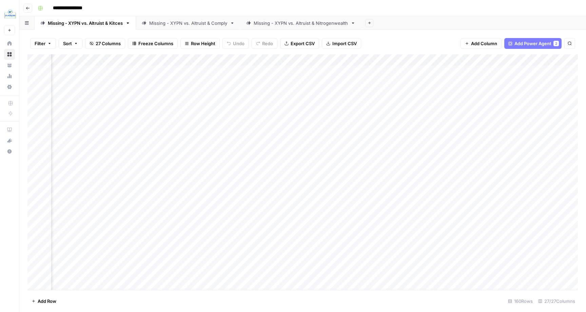
scroll to position [0, 0]
click at [299, 43] on span "Export CSV" at bounding box center [303, 43] width 24 height 7
click at [149, 22] on div "Missing - XYPN vs. Altruist & Comply" at bounding box center [185, 23] width 86 height 7
click at [71, 70] on div "Add Column" at bounding box center [302, 171] width 551 height 235
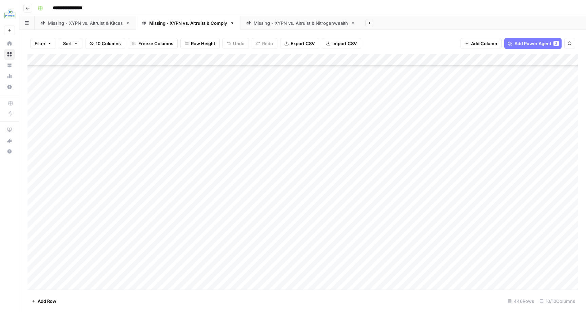
click at [87, 272] on div "Add Column" at bounding box center [302, 171] width 551 height 235
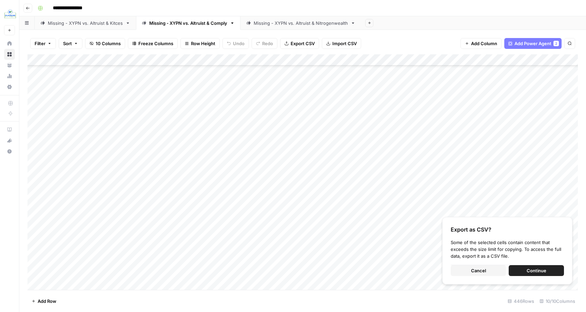
scroll to position [0, 0]
click at [105, 93] on div "Add Column" at bounding box center [302, 171] width 551 height 235
click at [299, 43] on span "Export CSV" at bounding box center [303, 43] width 24 height 7
click at [297, 21] on div "Missing - XYPN vs. Altruist & Nitrogenwealth" at bounding box center [301, 23] width 94 height 7
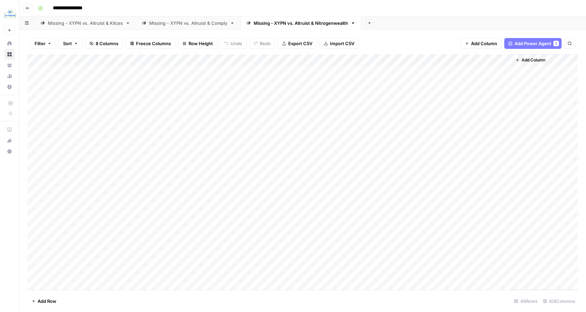
click at [300, 42] on span "Export CSV" at bounding box center [300, 43] width 24 height 7
